Goal: Transaction & Acquisition: Purchase product/service

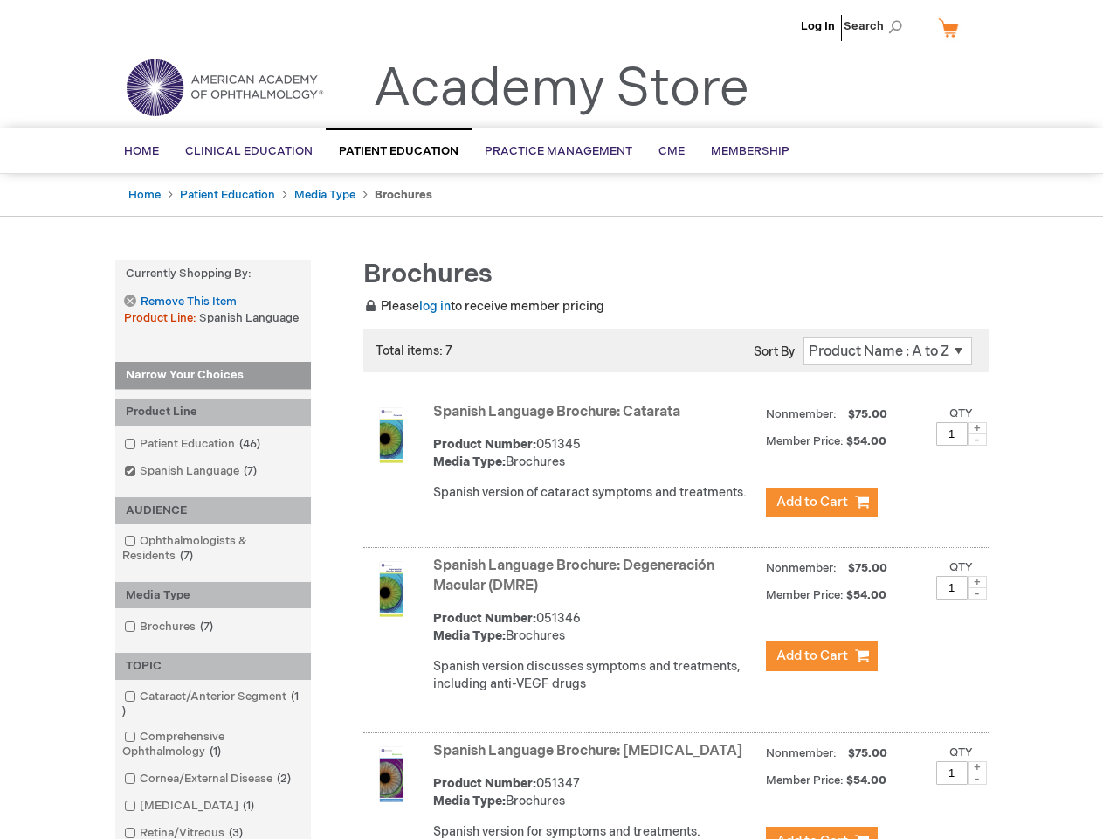
click at [878, 26] on span "Search" at bounding box center [877, 26] width 66 height 35
click at [213, 273] on strong "Currently Shopping by:" at bounding box center [213, 273] width 196 height 27
click at [213, 412] on div "Product Line" at bounding box center [213, 411] width 196 height 27
click at [213, 510] on div "AUDIENCE" at bounding box center [213, 510] width 196 height 27
click at [213, 595] on div "Media Type" at bounding box center [213, 595] width 196 height 27
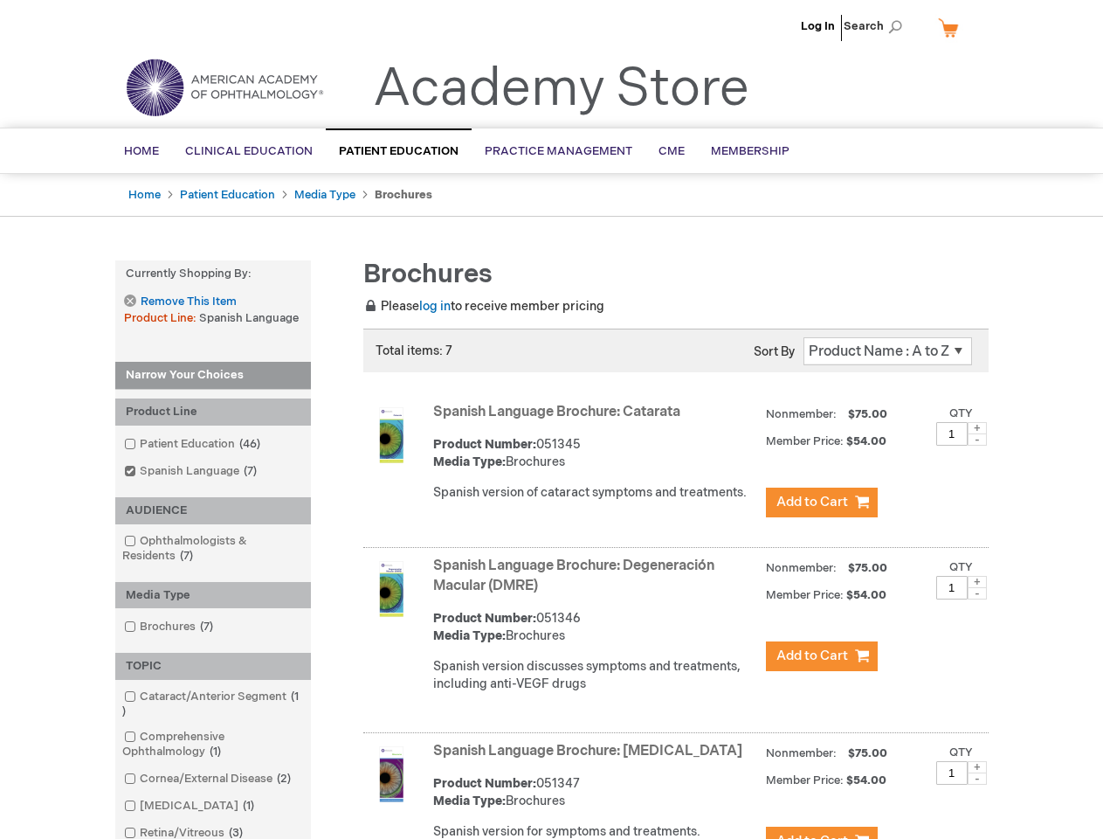
click at [213, 666] on div "TOPIC" at bounding box center [213, 666] width 196 height 27
click at [978, 428] on span at bounding box center [977, 428] width 19 height 12
click at [978, 439] on span at bounding box center [977, 439] width 19 height 12
type input "1"
click at [978, 582] on span at bounding box center [977, 582] width 19 height 12
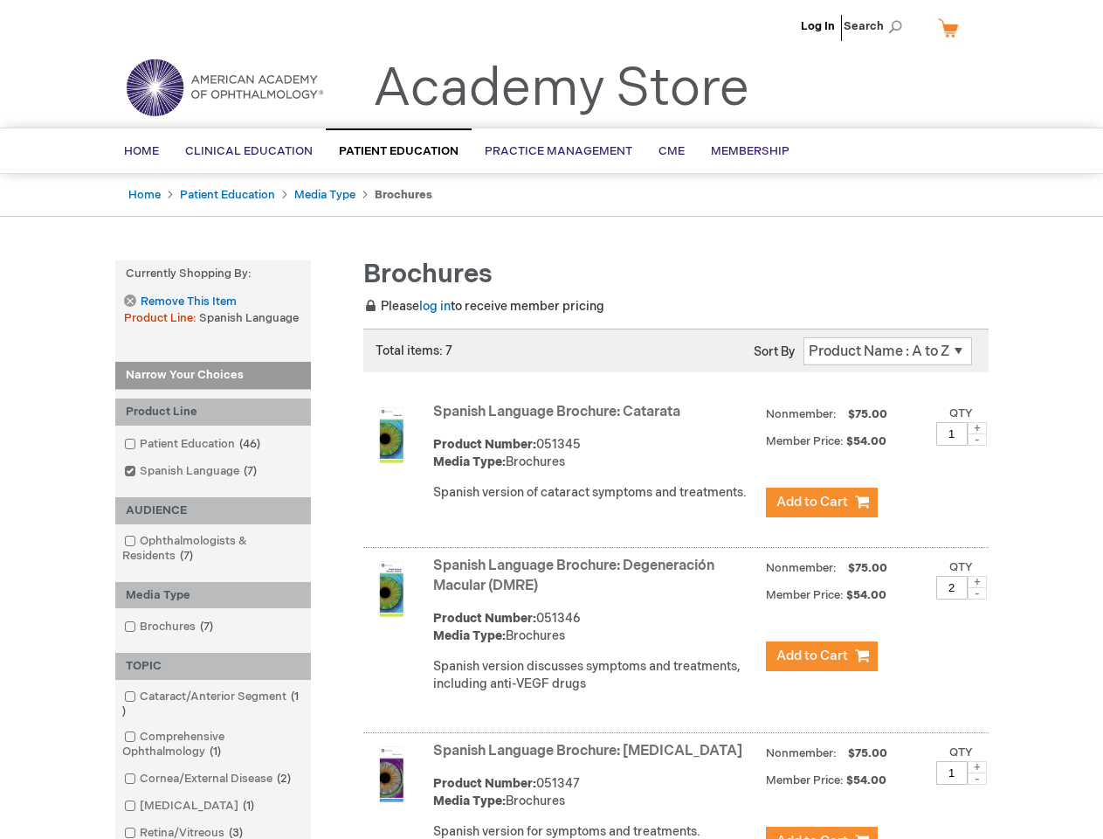
click at [978, 593] on span at bounding box center [977, 593] width 19 height 12
type input "1"
